Goal: Task Accomplishment & Management: Use online tool/utility

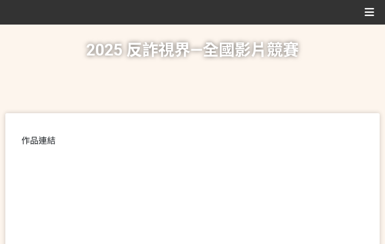
scroll to position [214, 0]
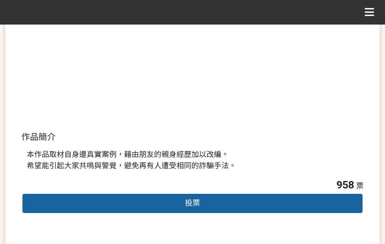
click at [81, 195] on div "投票" at bounding box center [192, 203] width 342 height 21
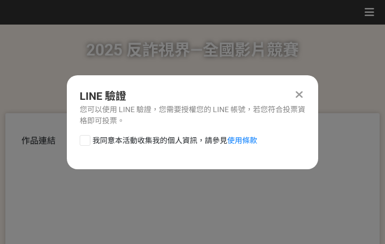
drag, startPoint x: 119, startPoint y: 142, endPoint x: 128, endPoint y: 145, distance: 10.3
click at [119, 142] on span "我同意本活動收集我的個人資訊，請參見 使用條款" at bounding box center [174, 140] width 165 height 11
click at [176, 142] on span "我同意本活動收集我的個人資訊，請參見 使用條款" at bounding box center [174, 140] width 165 height 11
click at [87, 142] on input "我同意本活動收集我的個人資訊，請參見 使用條款" at bounding box center [83, 140] width 7 height 7
checkbox input "false"
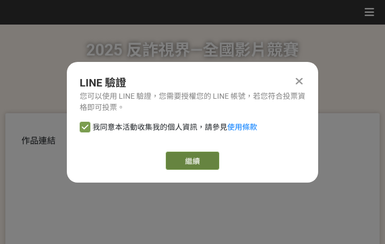
click at [186, 161] on link "繼續" at bounding box center [192, 161] width 53 height 18
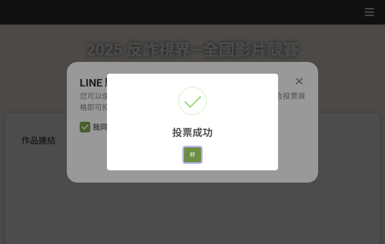
click at [188, 157] on button "好" at bounding box center [192, 155] width 17 height 15
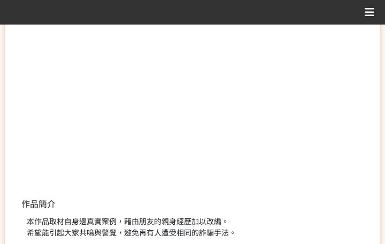
scroll to position [175, 0]
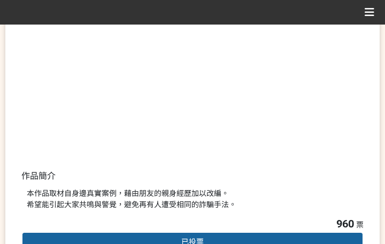
drag, startPoint x: 278, startPoint y: 186, endPoint x: 371, endPoint y: 243, distance: 109.5
click at [278, 186] on div "本作品取材自身邊真實案例，藉由朋友的親身經歷加以改編。 希望能引起大家共鳴與警覺，避免再有人遭受相同的詐騙手法。" at bounding box center [192, 199] width 342 height 33
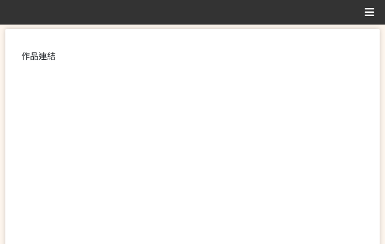
scroll to position [267, 0]
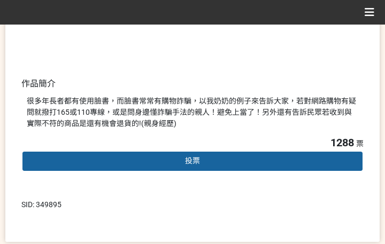
click at [205, 164] on div "投票" at bounding box center [192, 161] width 342 height 21
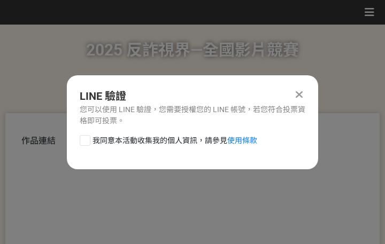
scroll to position [0, 0]
click at [147, 145] on span "我同意本活動收集我的個人資訊，請參見 使用條款" at bounding box center [174, 140] width 165 height 11
click at [87, 144] on input "我同意本活動收集我的個人資訊，請參見 使用條款" at bounding box center [83, 140] width 7 height 7
checkbox input "false"
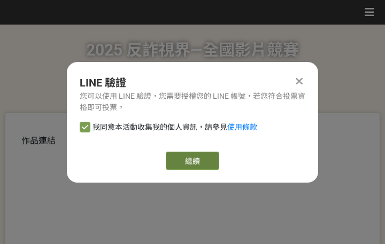
click at [192, 163] on link "繼續" at bounding box center [192, 161] width 53 height 18
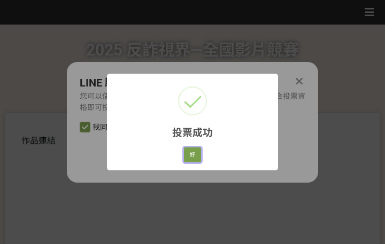
click at [192, 160] on button "好" at bounding box center [192, 155] width 17 height 15
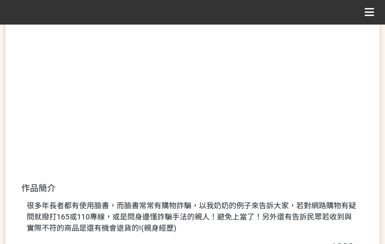
scroll to position [218, 0]
